Goal: Find specific page/section: Find specific page/section

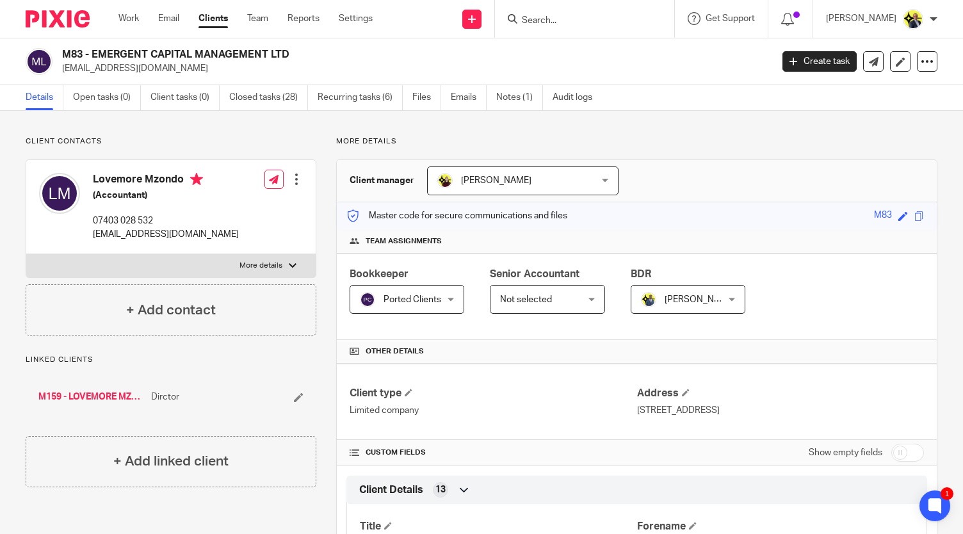
click at [555, 19] on input "Search" at bounding box center [578, 21] width 115 height 12
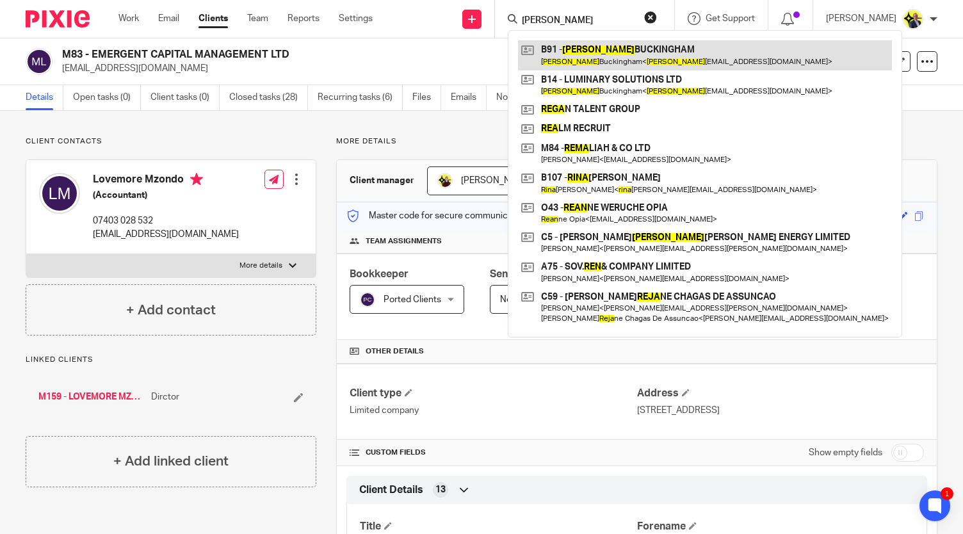
type input "[PERSON_NAME]"
click at [614, 60] on link at bounding box center [705, 54] width 374 height 29
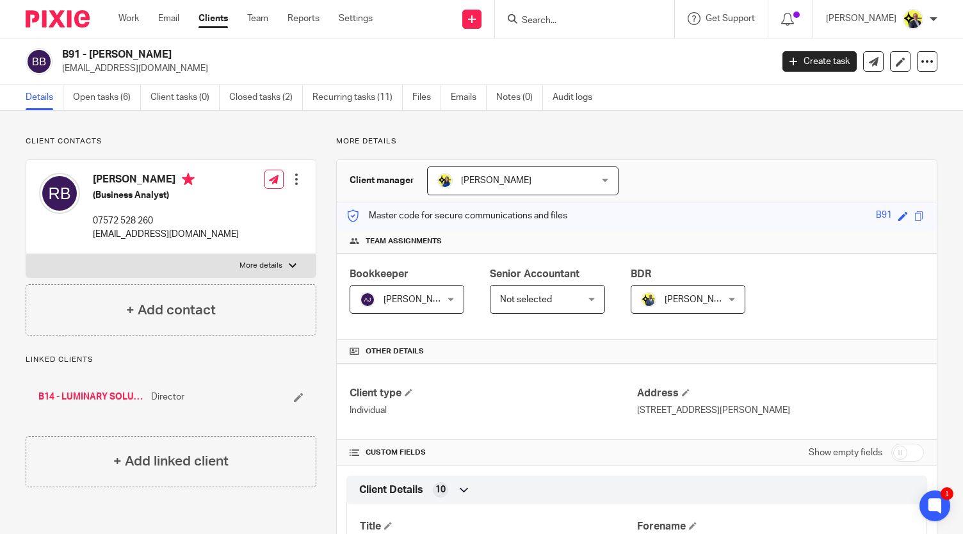
click at [603, 25] on input "Search" at bounding box center [578, 21] width 115 height 12
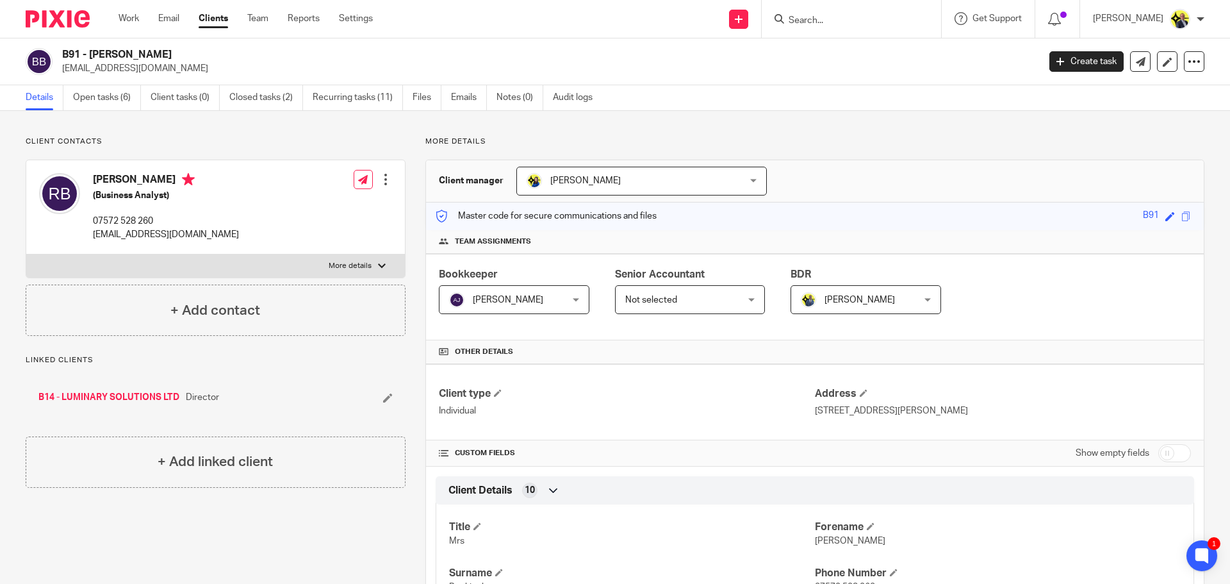
click at [807, 21] on input "Search" at bounding box center [844, 21] width 115 height 12
type input "o5"
click at [831, 47] on link at bounding box center [893, 54] width 217 height 29
click at [375, 141] on p "Client contacts" at bounding box center [216, 141] width 380 height 10
